Goal: Transaction & Acquisition: Purchase product/service

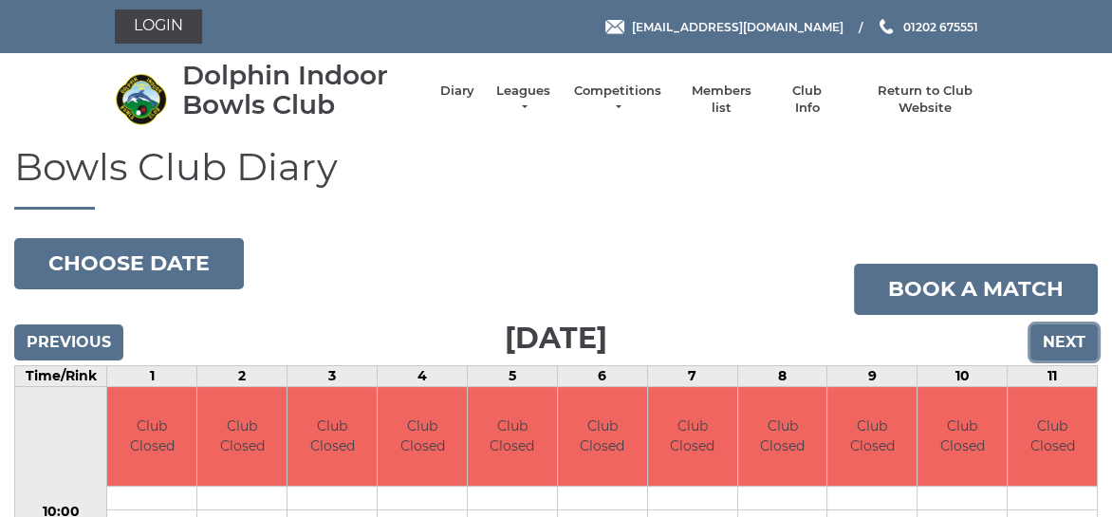
click at [1065, 335] on input "Next" at bounding box center [1064, 343] width 67 height 36
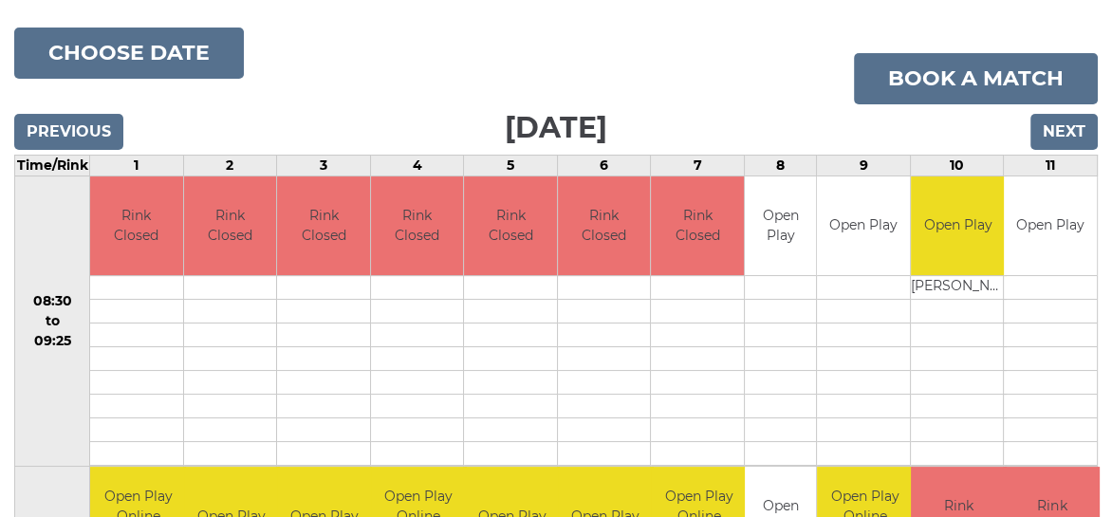
scroll to position [190, 0]
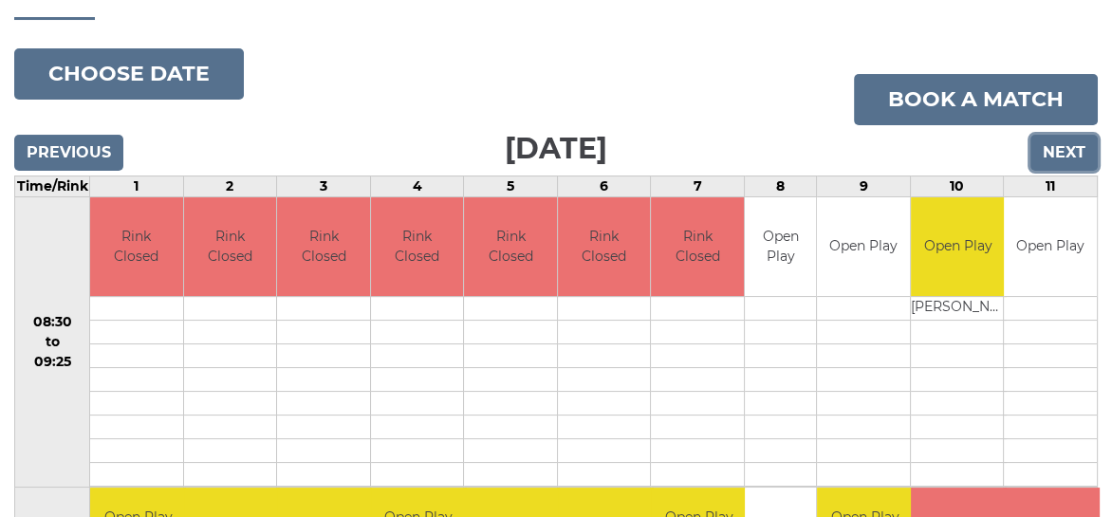
click at [1043, 151] on input "Next" at bounding box center [1064, 153] width 67 height 36
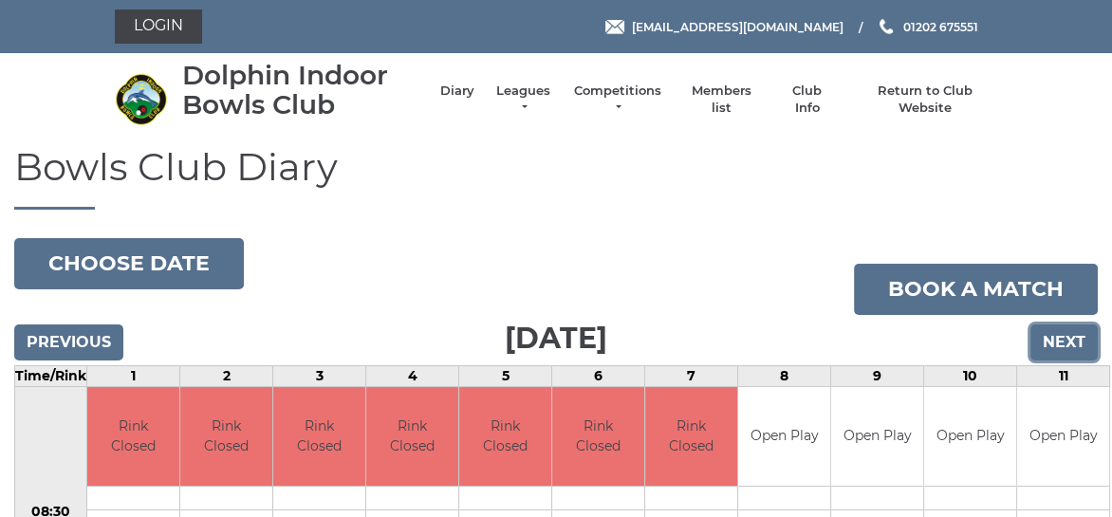
click at [1068, 339] on input "Next" at bounding box center [1064, 343] width 67 height 36
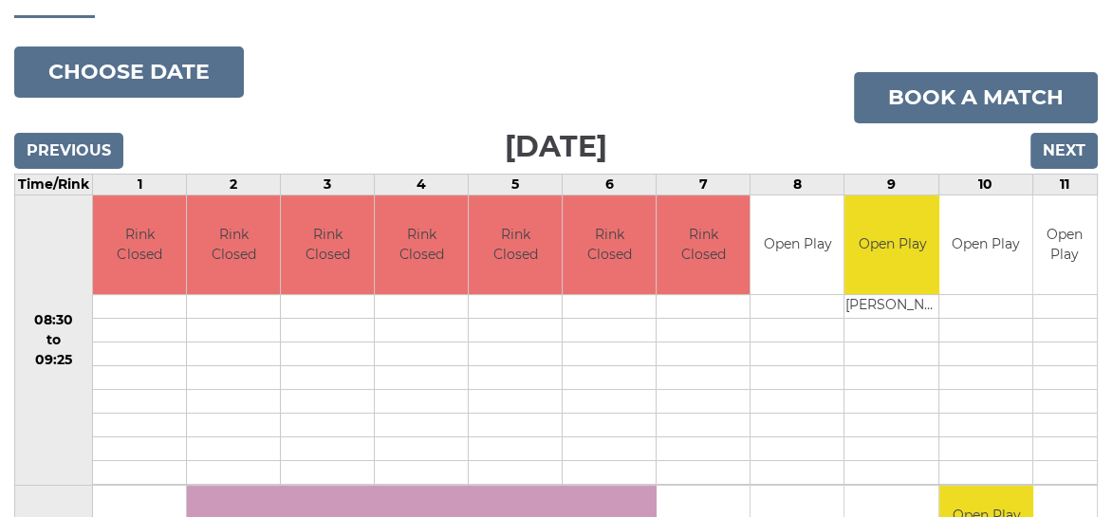
scroll to position [95, 0]
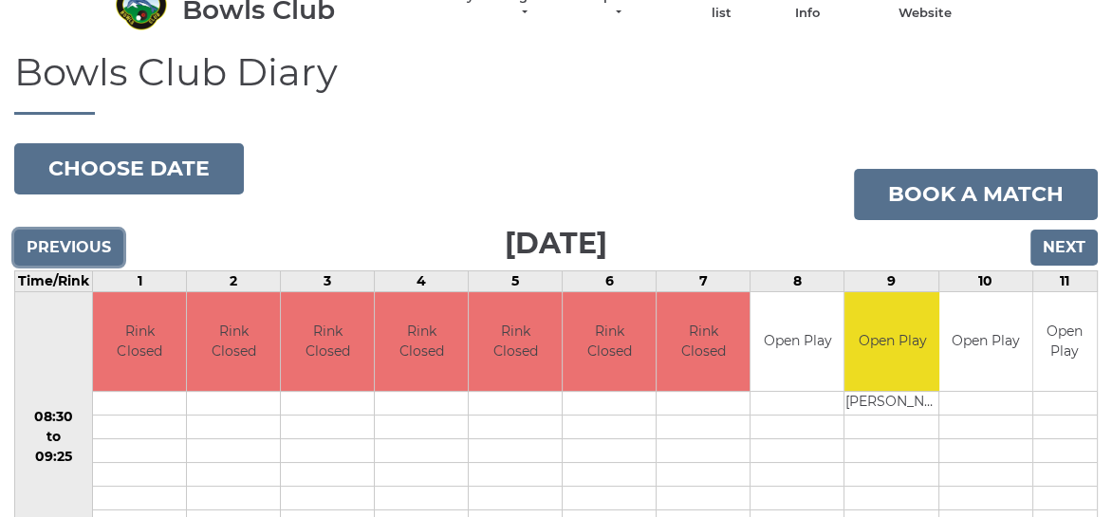
click at [68, 248] on input "Previous" at bounding box center [68, 248] width 109 height 36
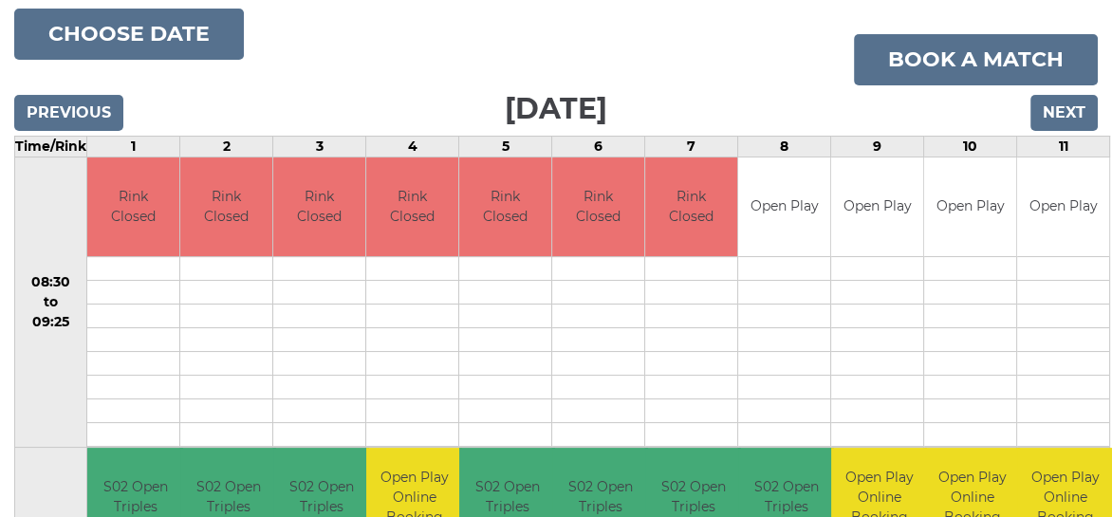
scroll to position [226, 0]
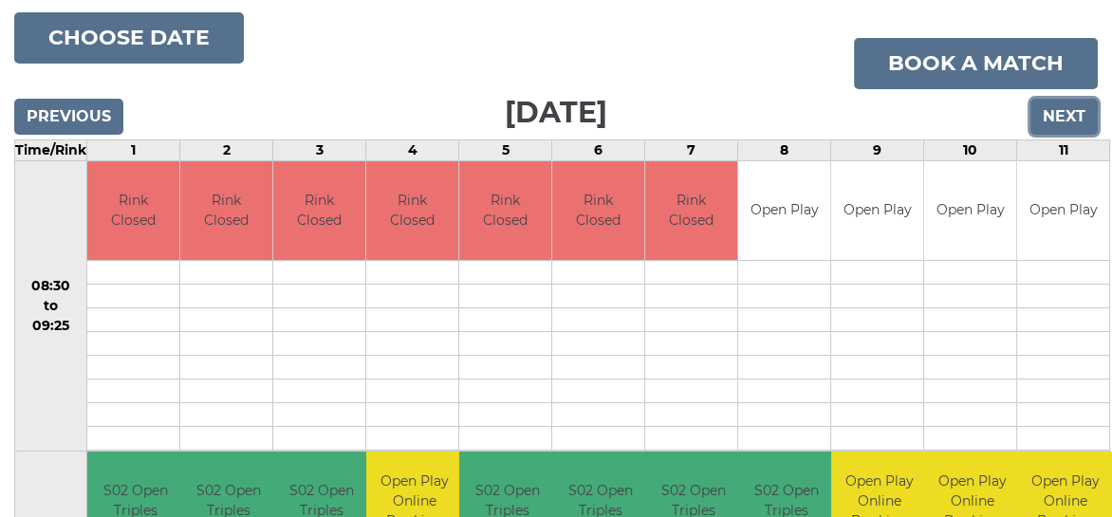
click at [1050, 122] on input "Next" at bounding box center [1064, 117] width 67 height 36
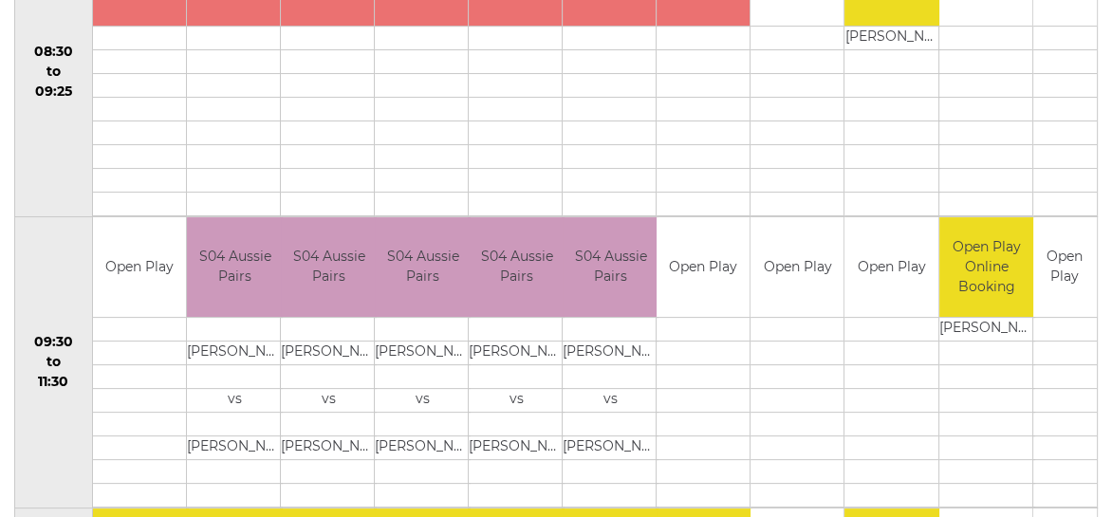
scroll to position [321, 0]
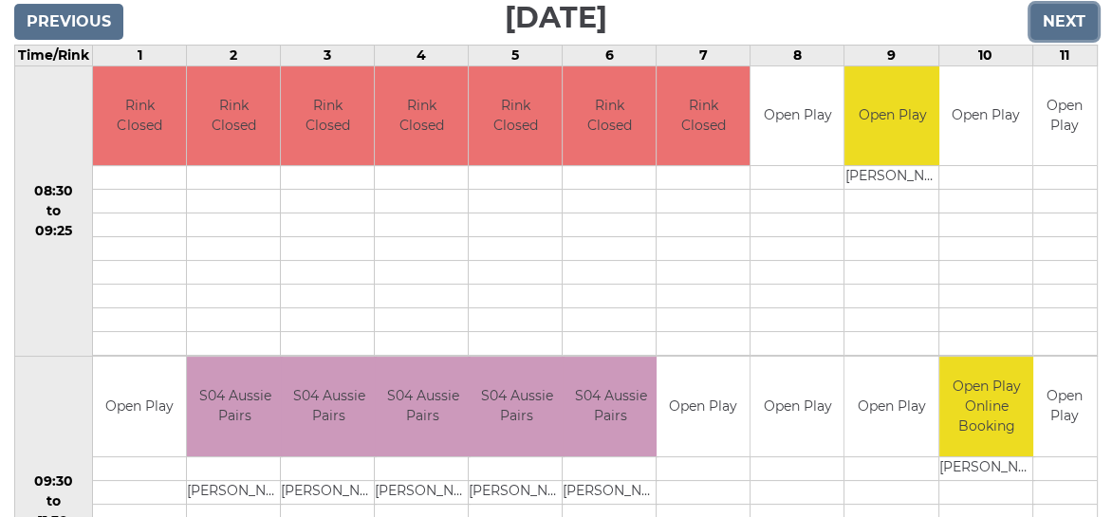
click at [1061, 24] on input "Next" at bounding box center [1064, 22] width 67 height 36
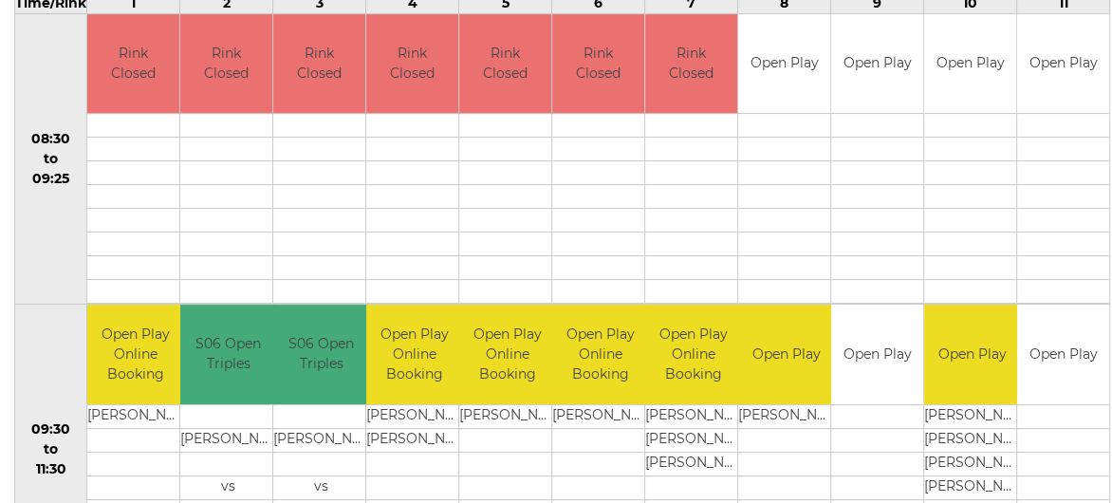
scroll to position [240, 0]
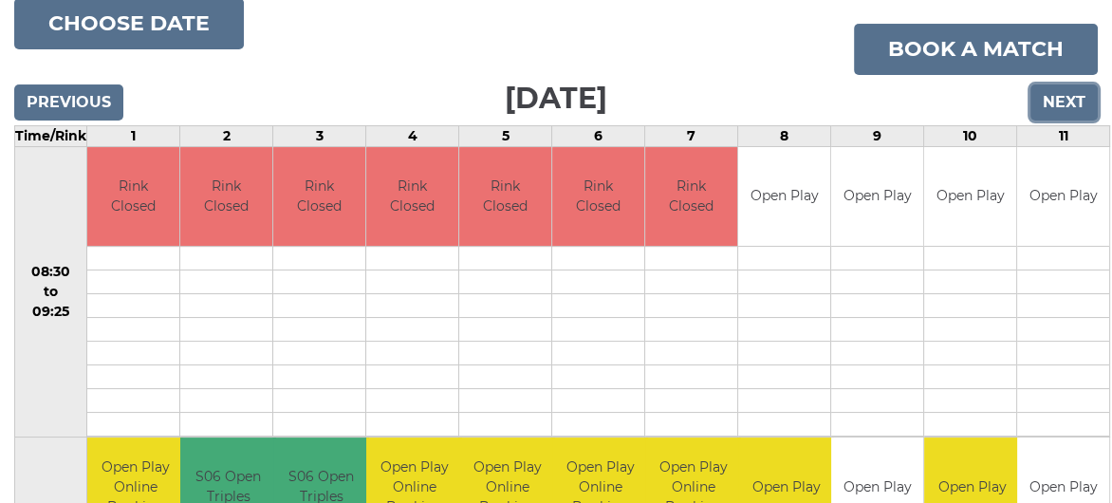
click at [1061, 102] on input "Next" at bounding box center [1064, 102] width 67 height 36
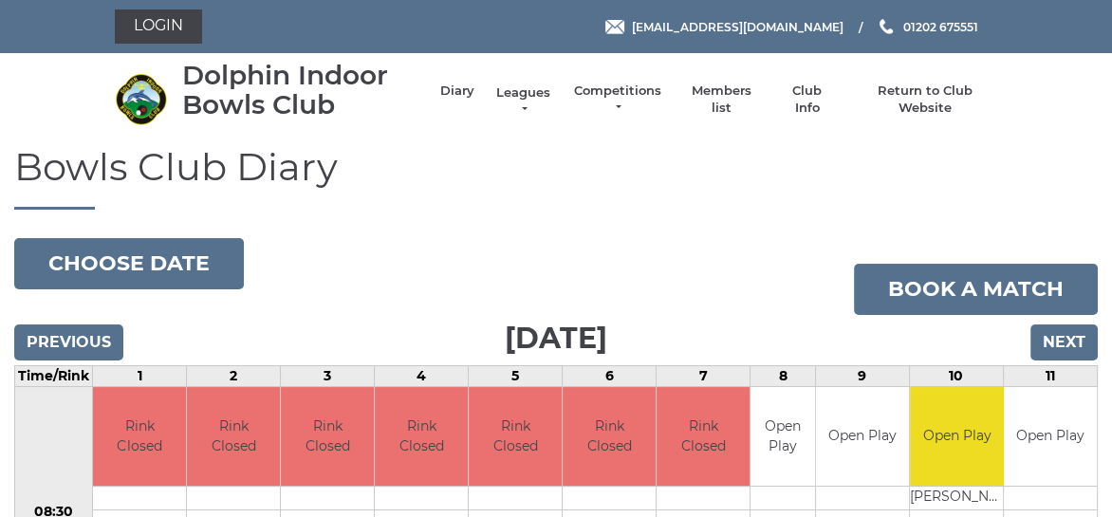
click at [529, 93] on link "Leagues" at bounding box center [524, 101] width 60 height 34
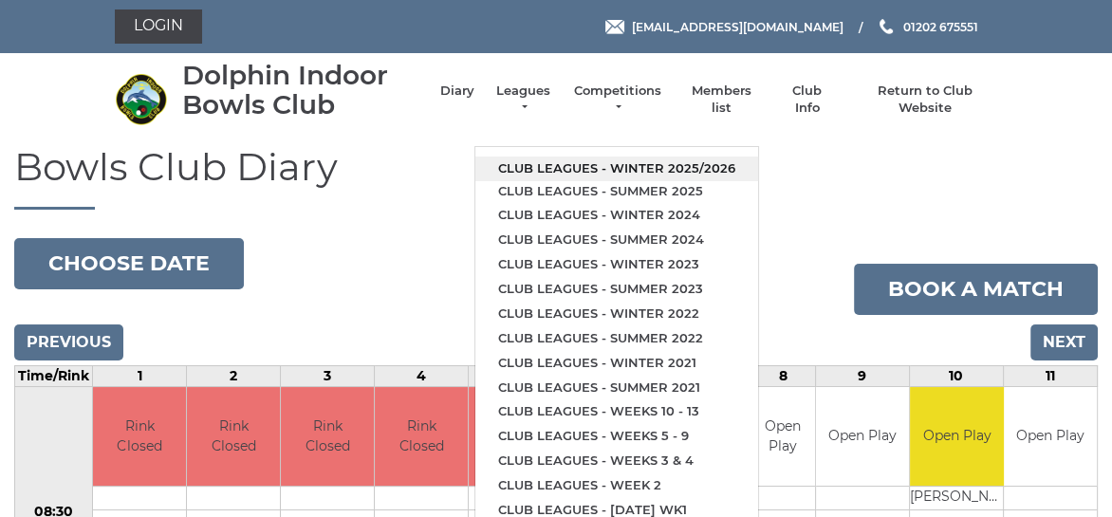
click at [558, 163] on link "Club leagues - Winter 2025/2026" at bounding box center [616, 169] width 283 height 25
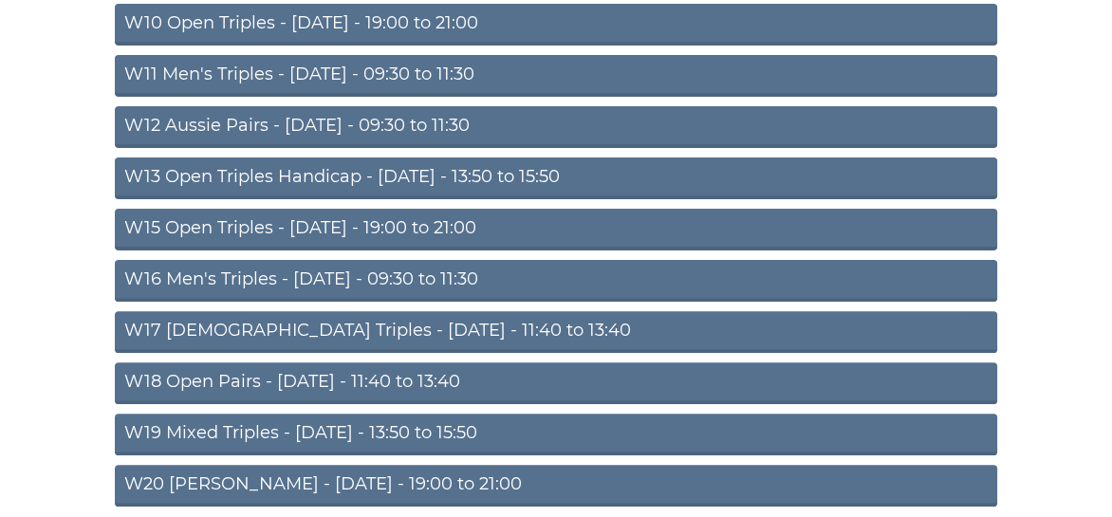
scroll to position [664, 0]
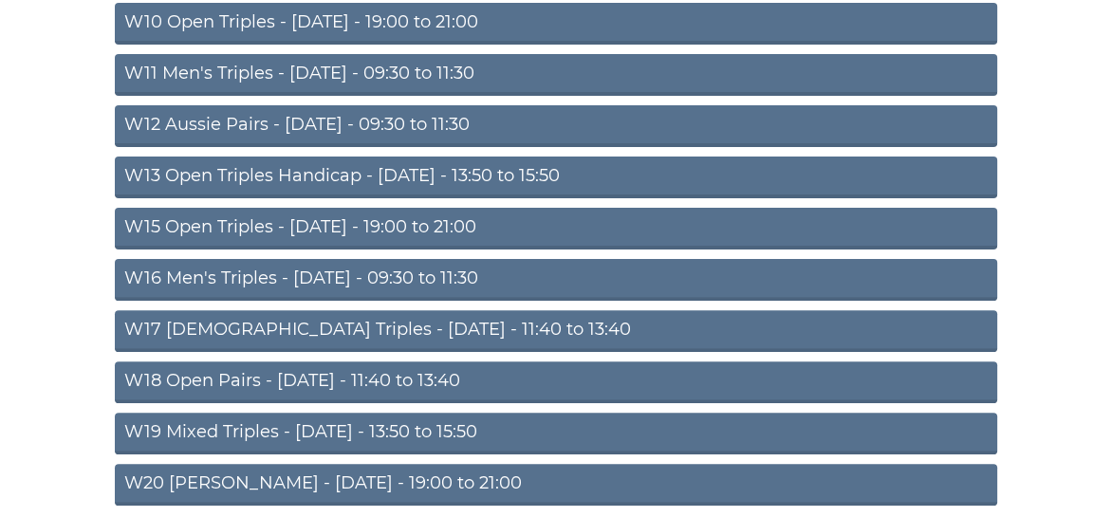
click at [392, 273] on link "W16 Men's Triples - [DATE] - 09:30 to 11:30" at bounding box center [556, 280] width 883 height 42
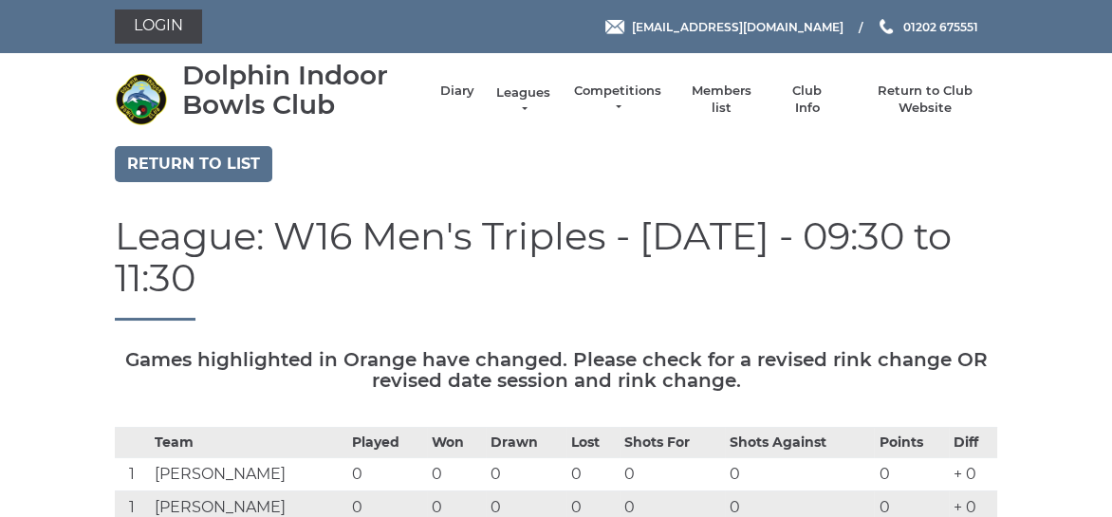
click at [528, 90] on link "Leagues" at bounding box center [524, 101] width 60 height 34
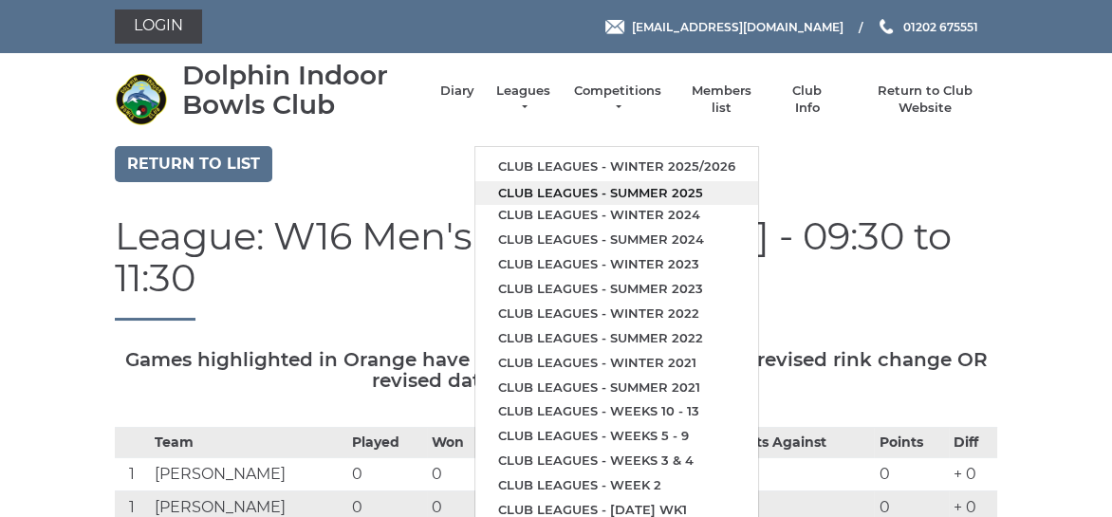
click at [555, 188] on link "Club leagues - Summer 2025" at bounding box center [616, 193] width 283 height 25
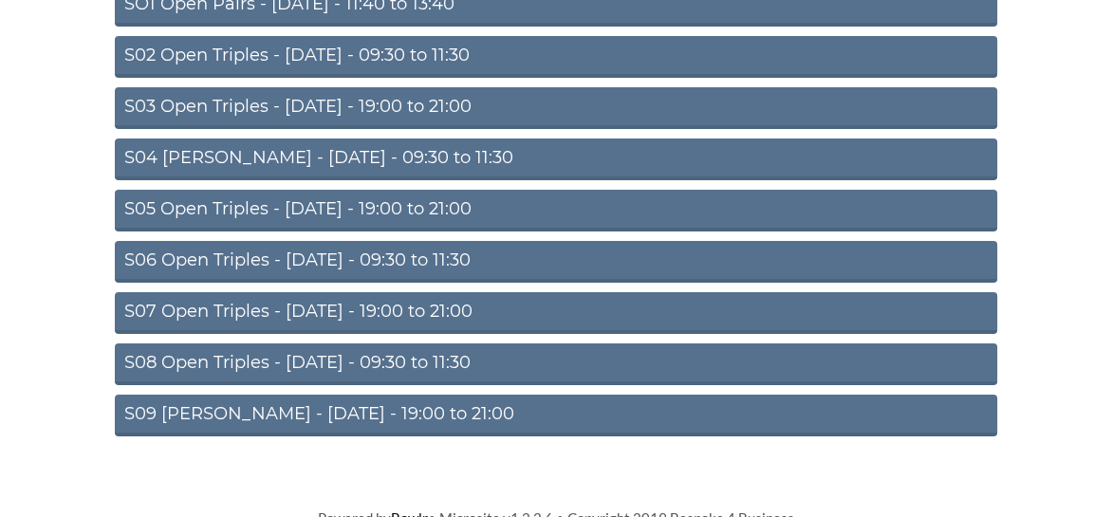
scroll to position [281, 0]
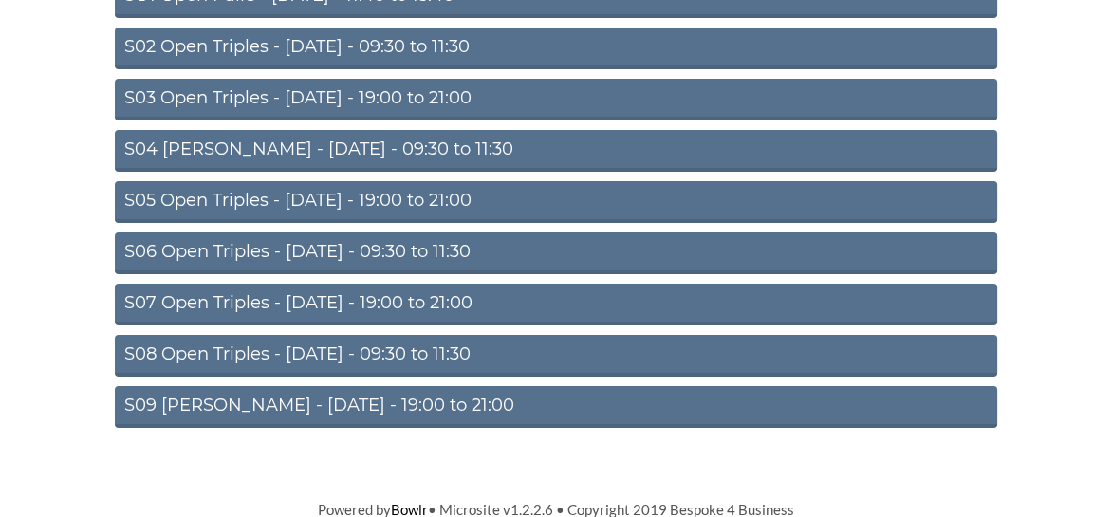
click at [390, 345] on link "S08 Open Triples - Friday - 09:30 to 11:30" at bounding box center [556, 356] width 883 height 42
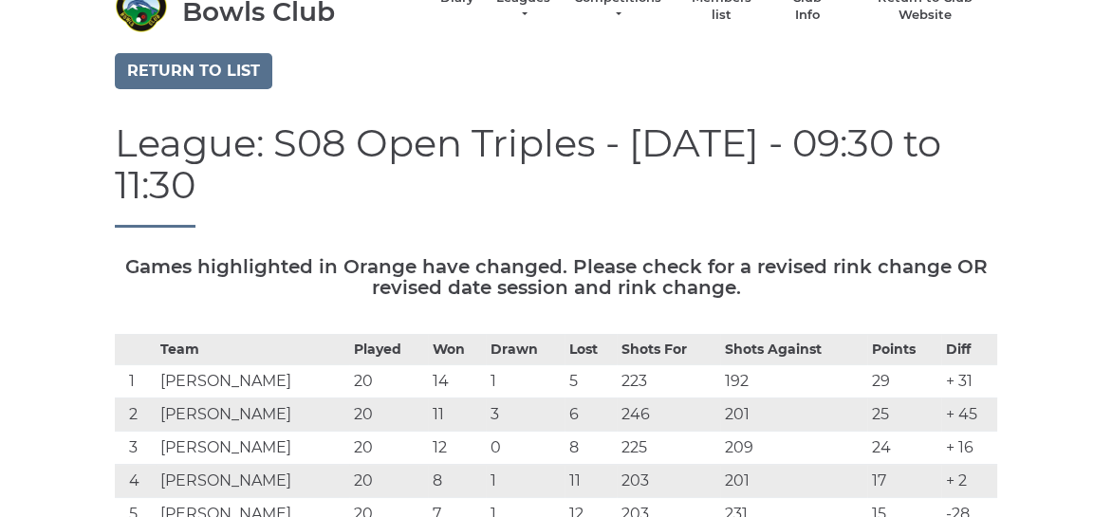
scroll to position [285, 0]
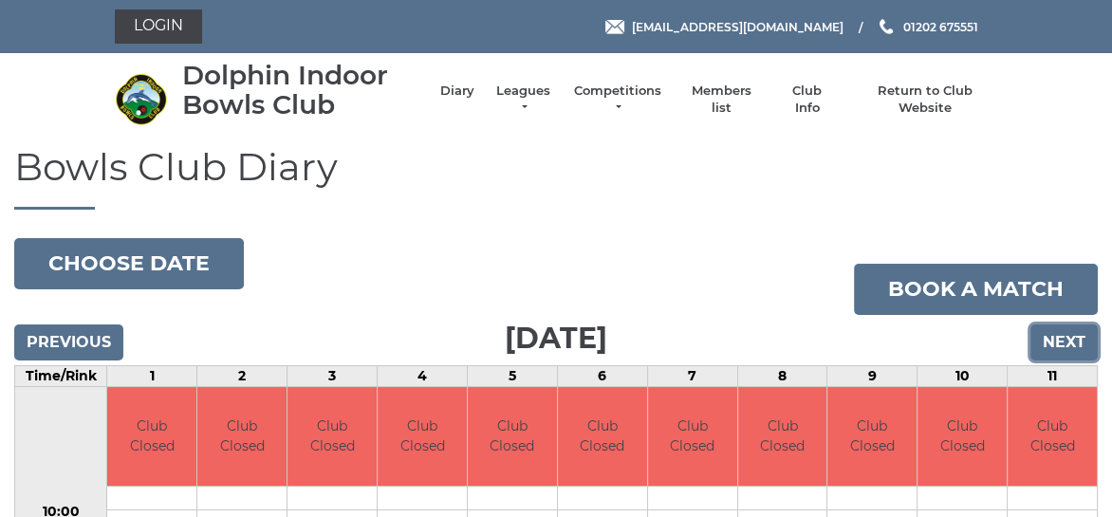
click at [1052, 343] on input "Next" at bounding box center [1064, 343] width 67 height 36
click at [172, 24] on link "Login" at bounding box center [158, 26] width 87 height 34
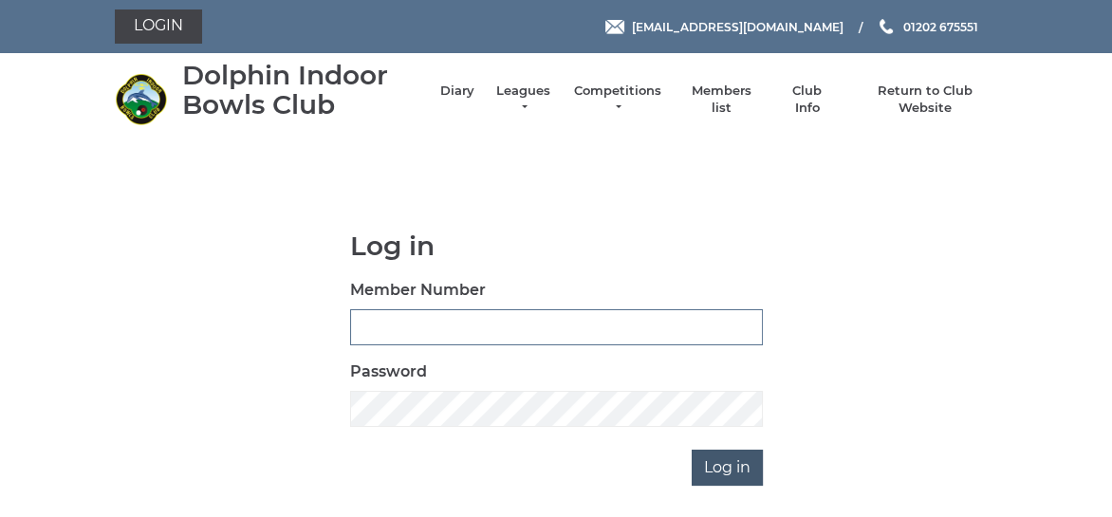
type input "3361"
click at [716, 469] on input "Log in" at bounding box center [727, 468] width 71 height 36
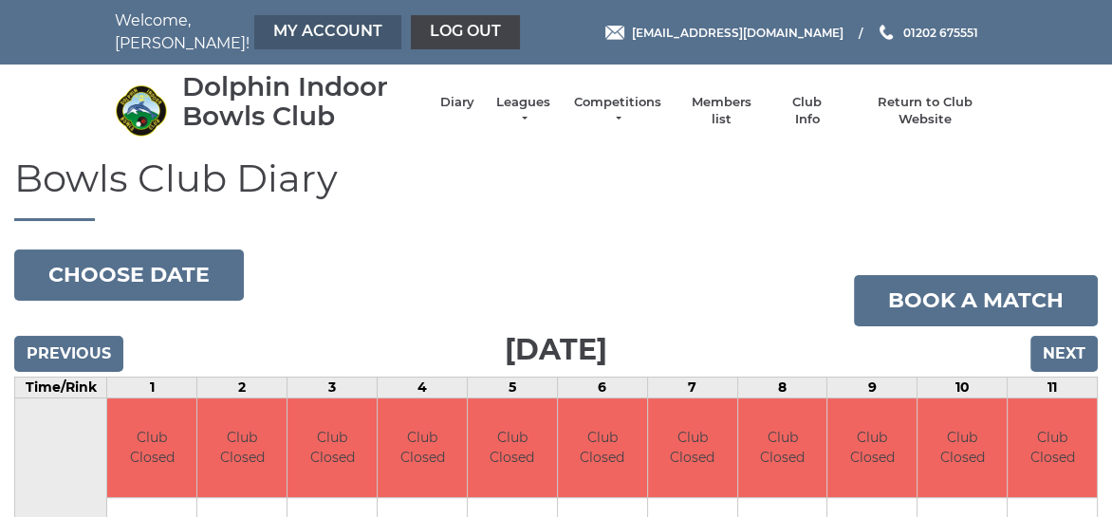
click at [270, 33] on link "My Account" at bounding box center [327, 32] width 147 height 34
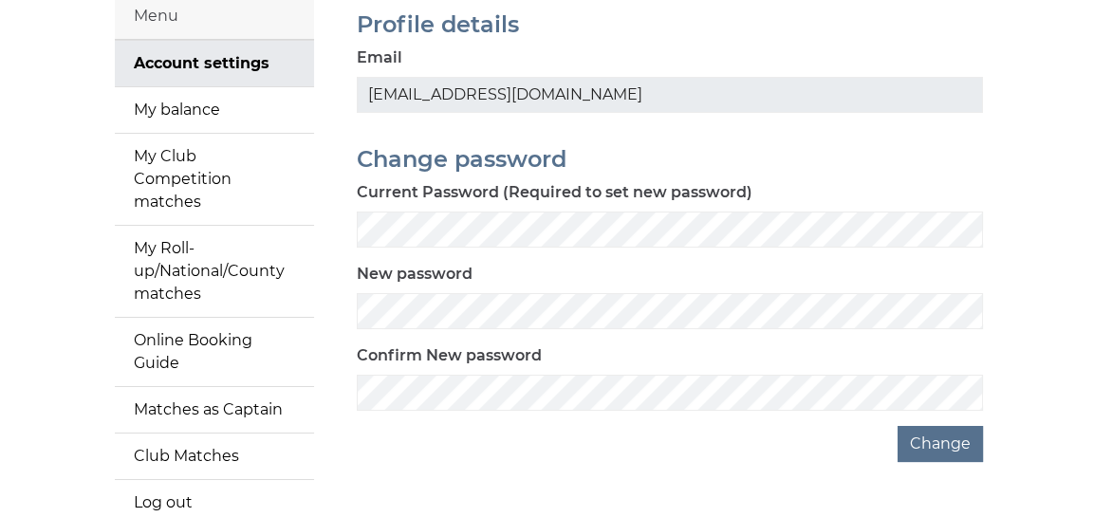
scroll to position [190, 0]
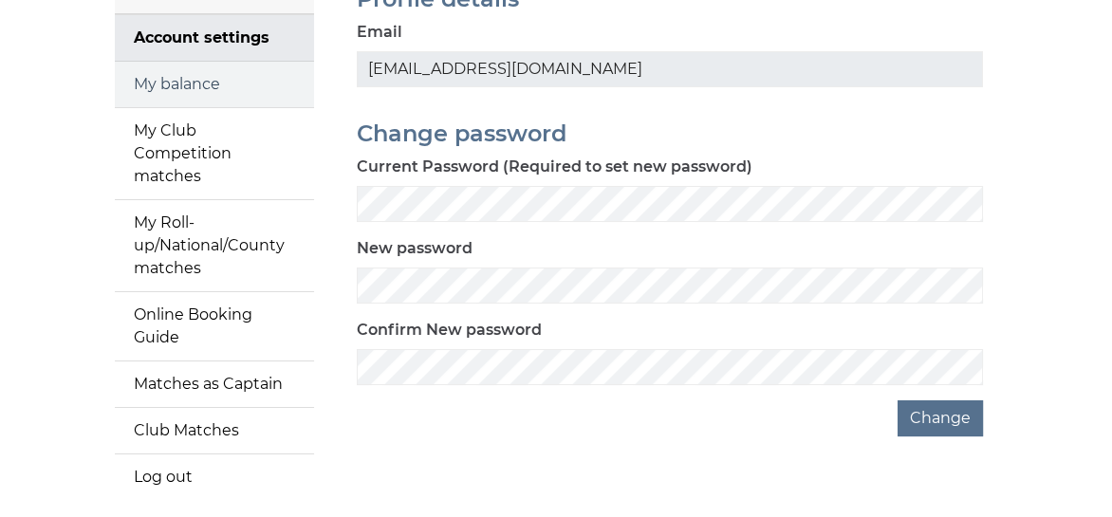
click at [204, 84] on link "My balance" at bounding box center [214, 85] width 199 height 46
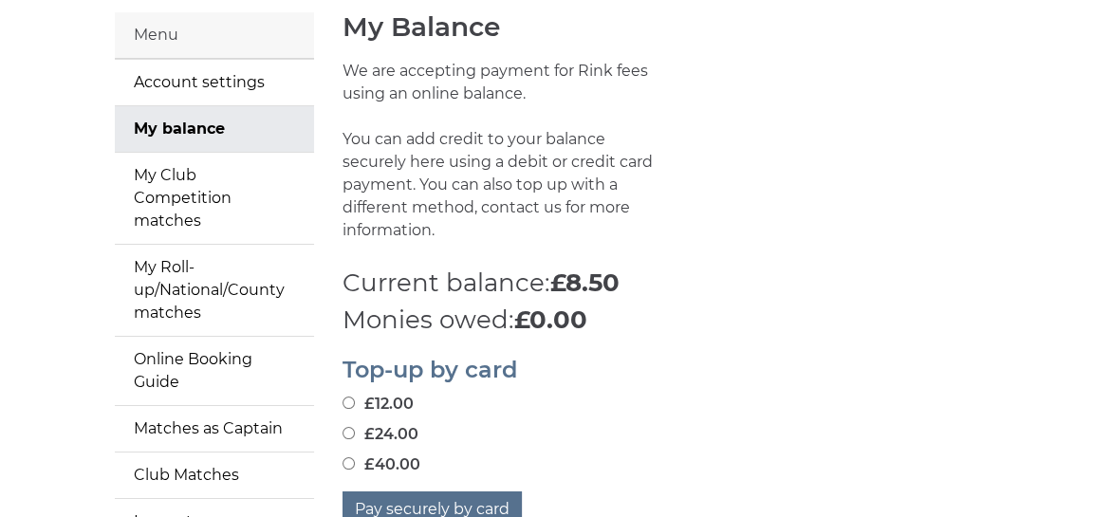
scroll to position [190, 0]
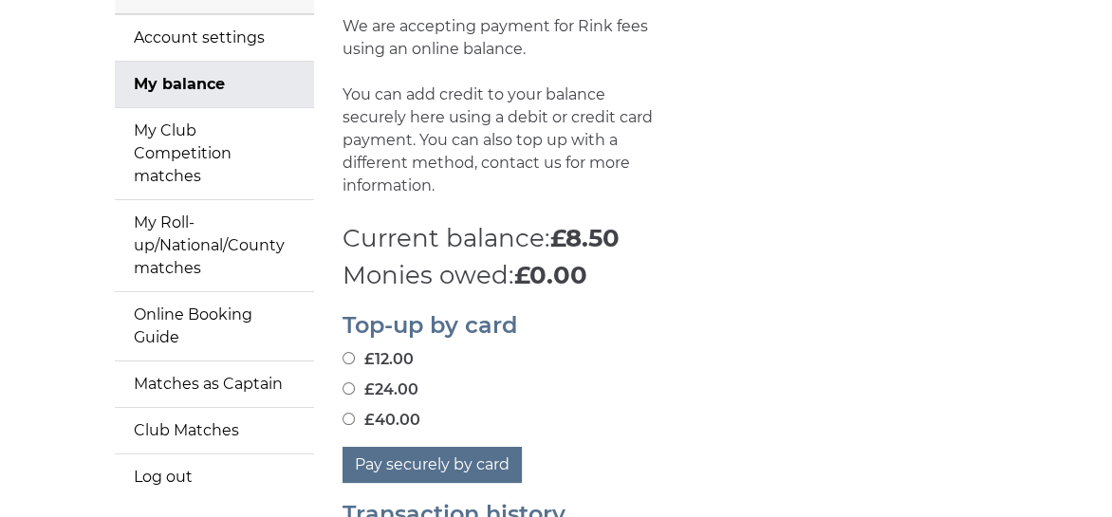
click at [350, 387] on input "£24.00" at bounding box center [349, 388] width 12 height 12
radio input "true"
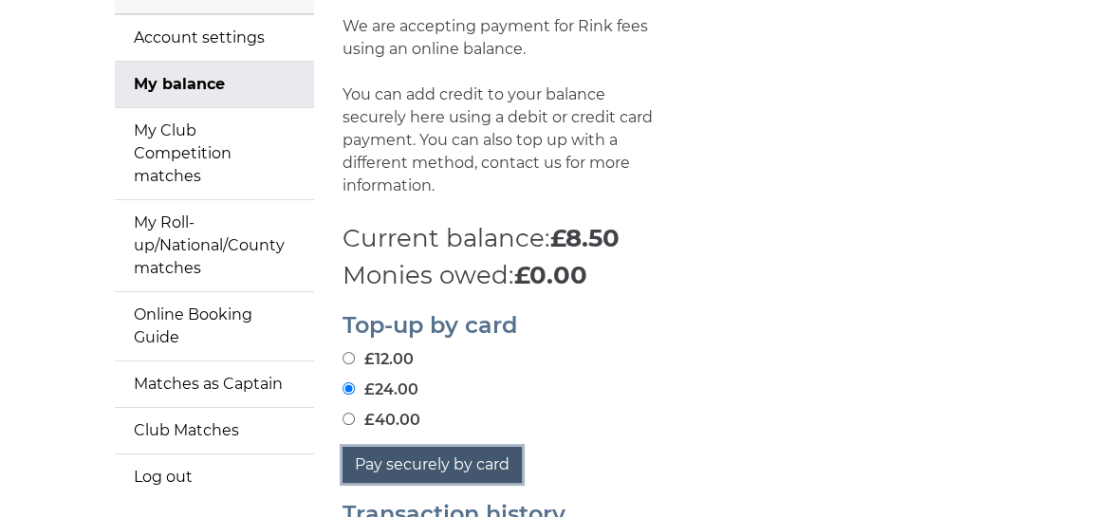
click at [412, 465] on button "Pay securely by card" at bounding box center [432, 465] width 179 height 36
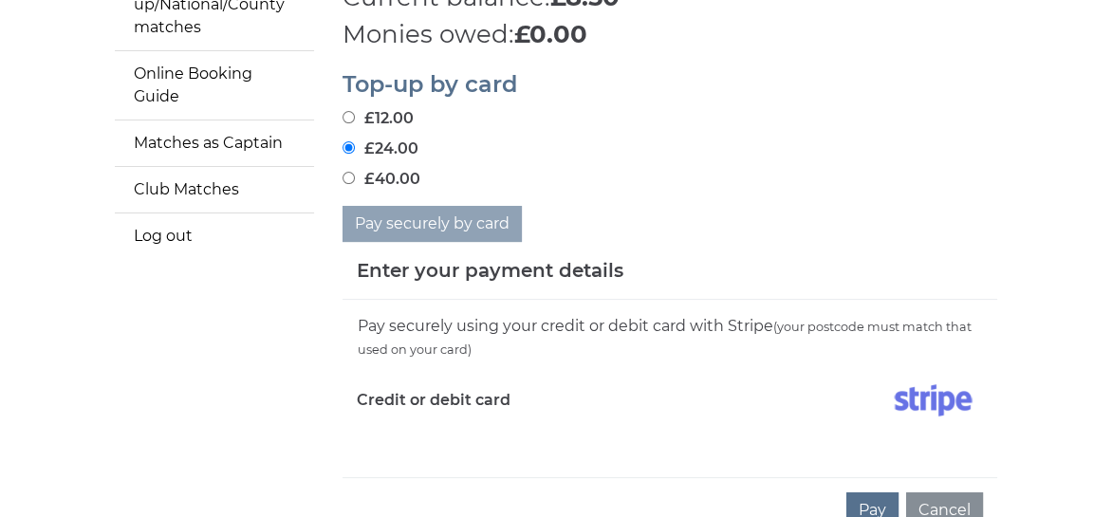
scroll to position [475, 0]
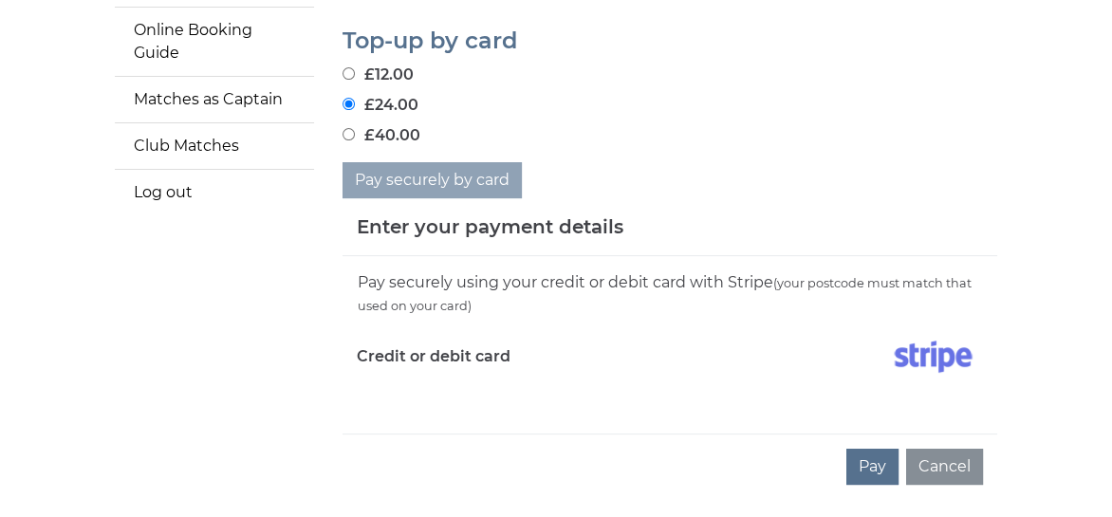
click at [404, 385] on div "Credit or debit card" at bounding box center [506, 360] width 327 height 55
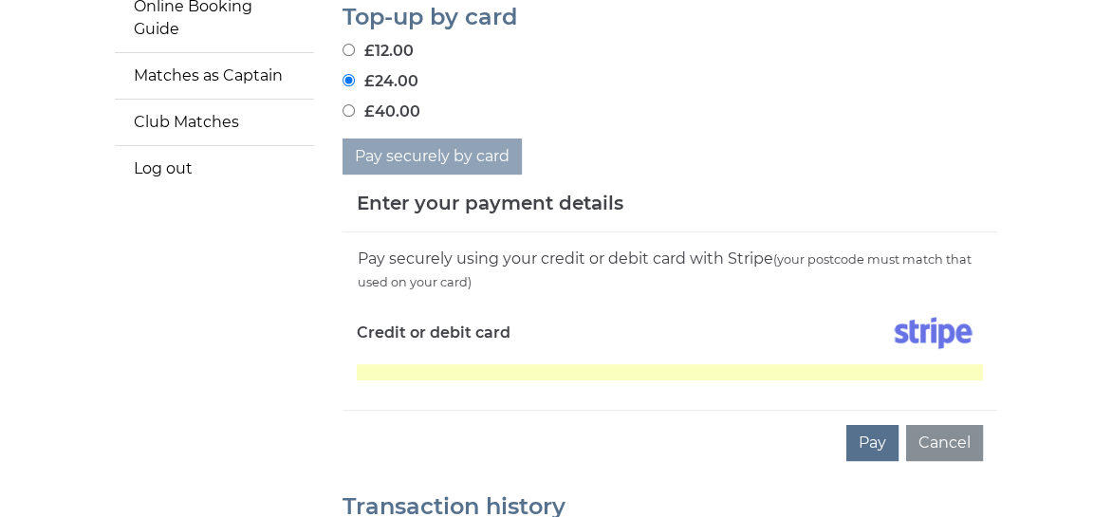
scroll to position [569, 0]
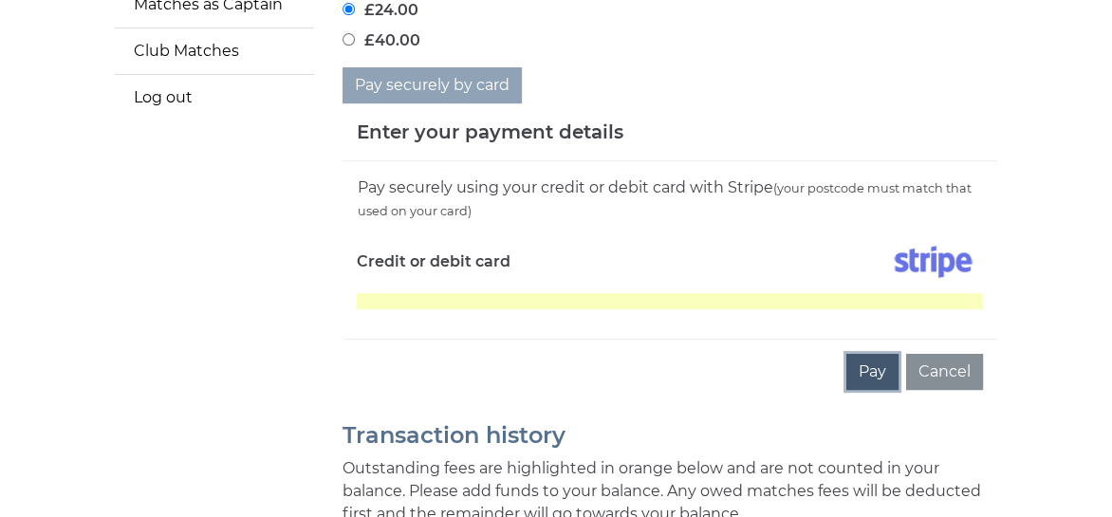
click at [871, 372] on button "Pay" at bounding box center [873, 372] width 52 height 36
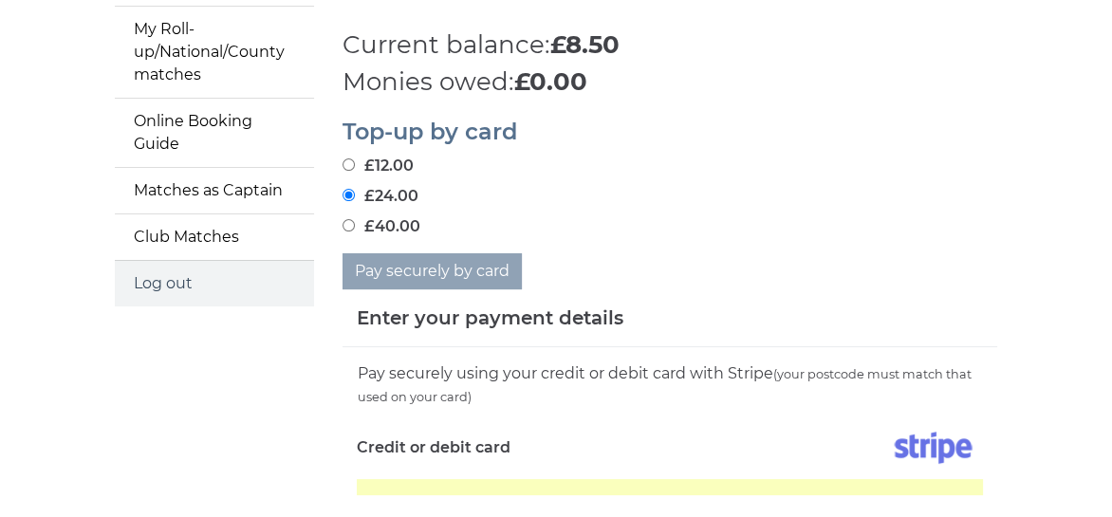
scroll to position [380, 0]
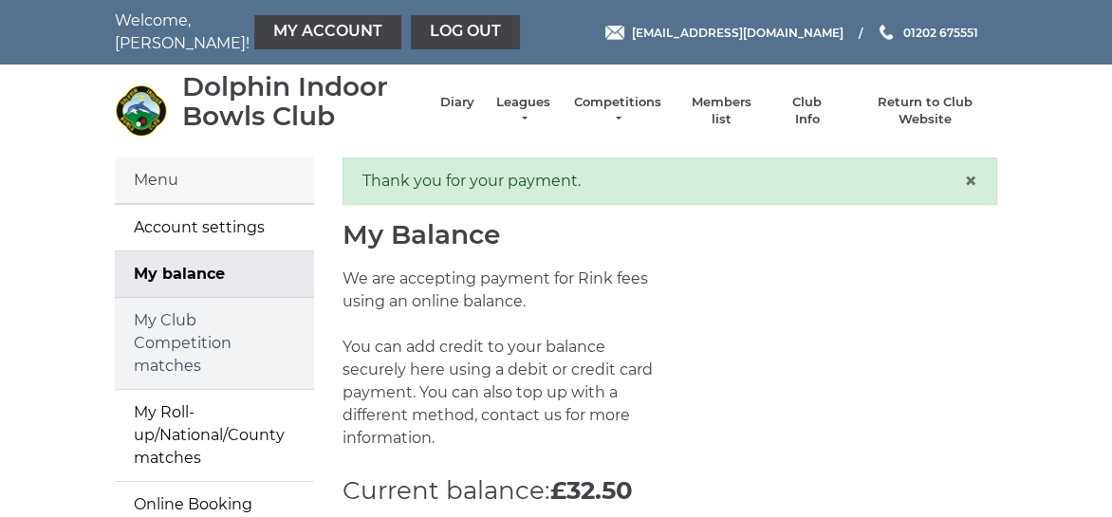
scroll to position [95, 0]
